Goal: Transaction & Acquisition: Purchase product/service

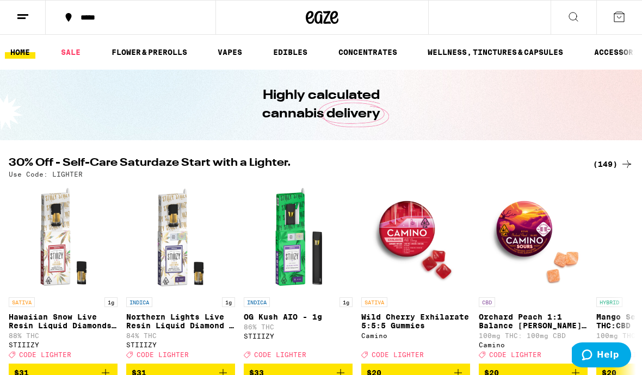
click at [14, 11] on button at bounding box center [23, 18] width 46 height 34
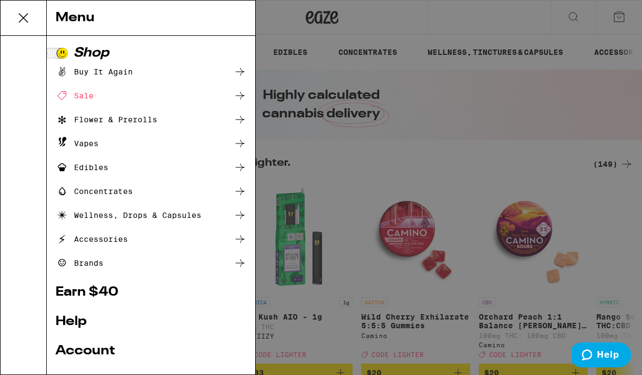
click at [599, 134] on div "Menu Shop Buy It Again Sale Flower & Prerolls Vapes Edibles Concentrates Wellne…" at bounding box center [321, 187] width 642 height 375
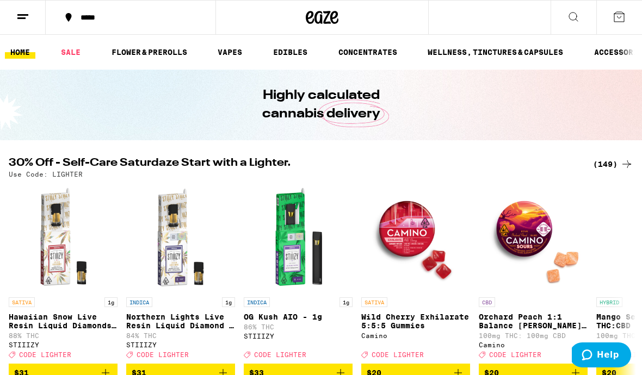
click at [17, 16] on icon at bounding box center [22, 16] width 13 height 13
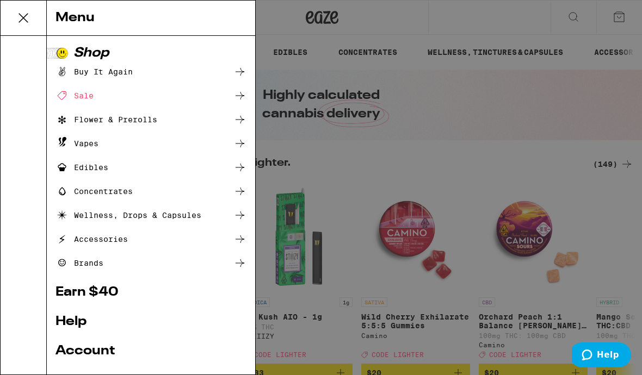
click at [511, 138] on div "Menu Shop Buy It Again Sale Flower & Prerolls Vapes Edibles Concentrates Wellne…" at bounding box center [321, 187] width 642 height 375
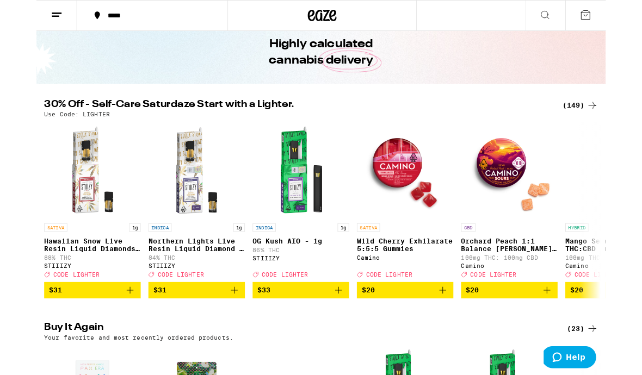
scroll to position [16, 0]
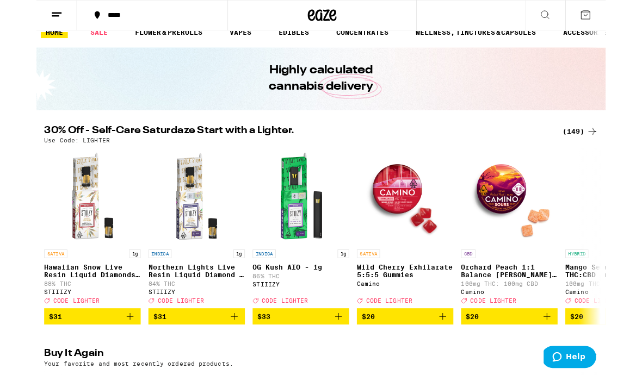
click at [612, 148] on div "(149)" at bounding box center [613, 148] width 40 height 13
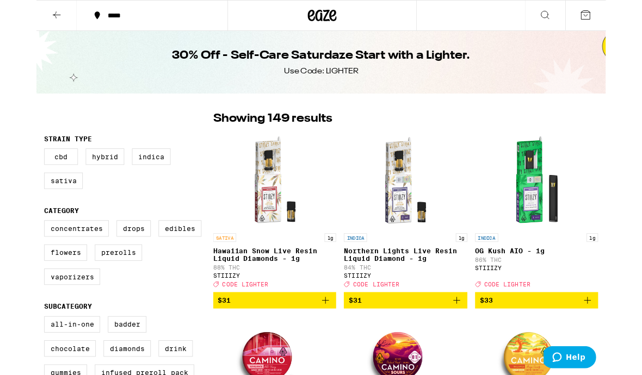
click at [609, 166] on img "Open page for OG Kush AIO - 1g from STIIIZY" at bounding box center [563, 203] width 109 height 109
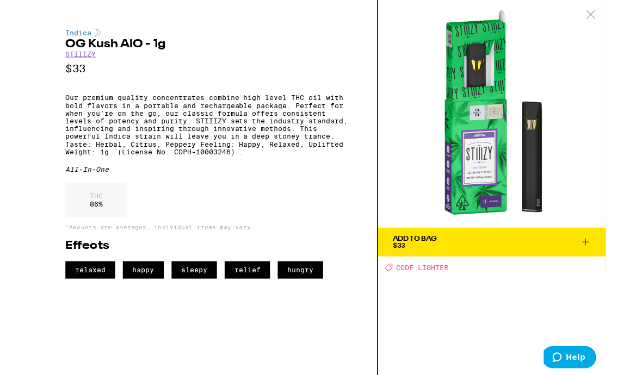
click at [416, 73] on img at bounding box center [513, 128] width 257 height 257
click at [624, 35] on img at bounding box center [513, 128] width 257 height 257
click at [634, 33] on div at bounding box center [625, 17] width 34 height 34
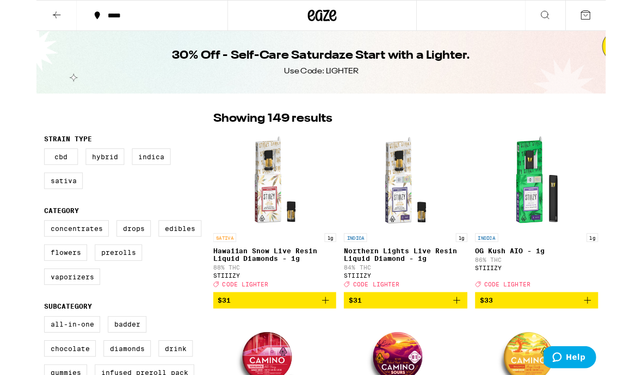
click at [23, 321] on label "Vaporizers" at bounding box center [40, 312] width 63 height 19
click at [11, 251] on input "Vaporizers" at bounding box center [11, 250] width 1 height 1
checkbox input "true"
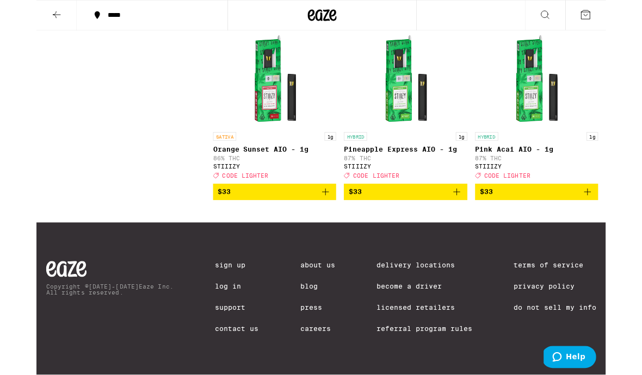
scroll to position [2879, 0]
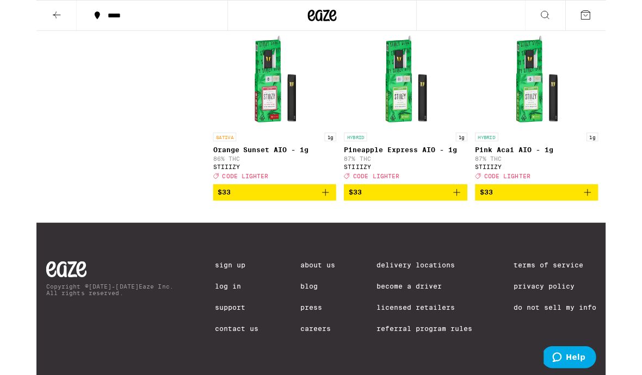
click at [13, 14] on button at bounding box center [23, 18] width 46 height 34
